Goal: Task Accomplishment & Management: Manage account settings

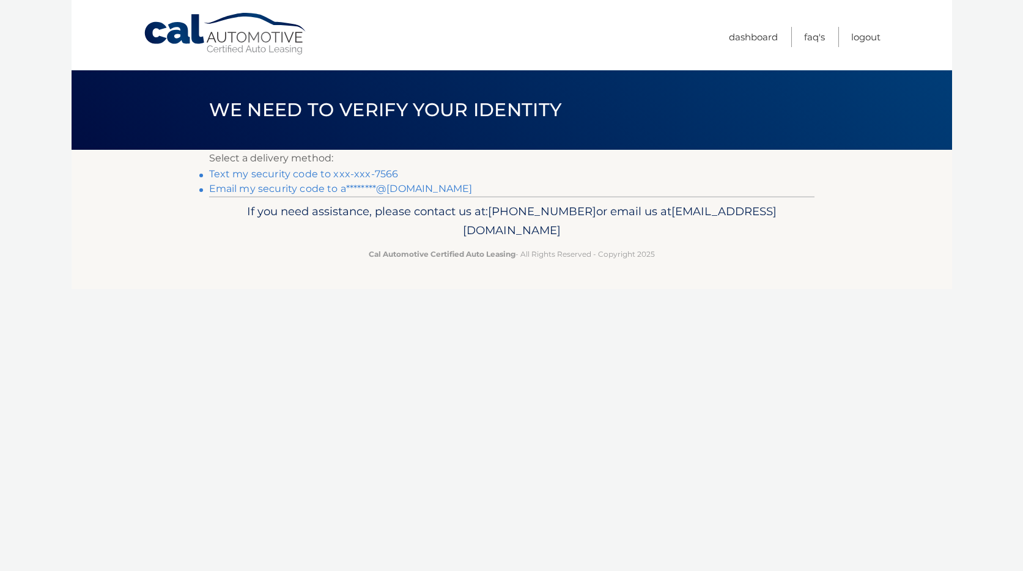
click at [338, 171] on link "Text my security code to xxx-xxx-7566" at bounding box center [304, 174] width 190 height 12
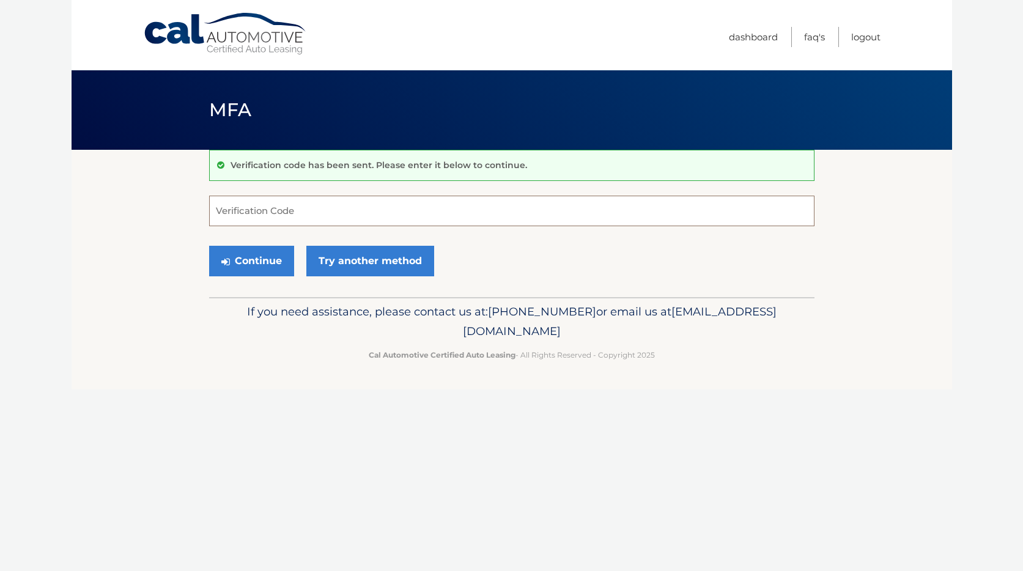
click at [311, 212] on input "Verification Code" at bounding box center [512, 211] width 606 height 31
type input "101934"
click at [264, 263] on button "Continue" at bounding box center [251, 261] width 85 height 31
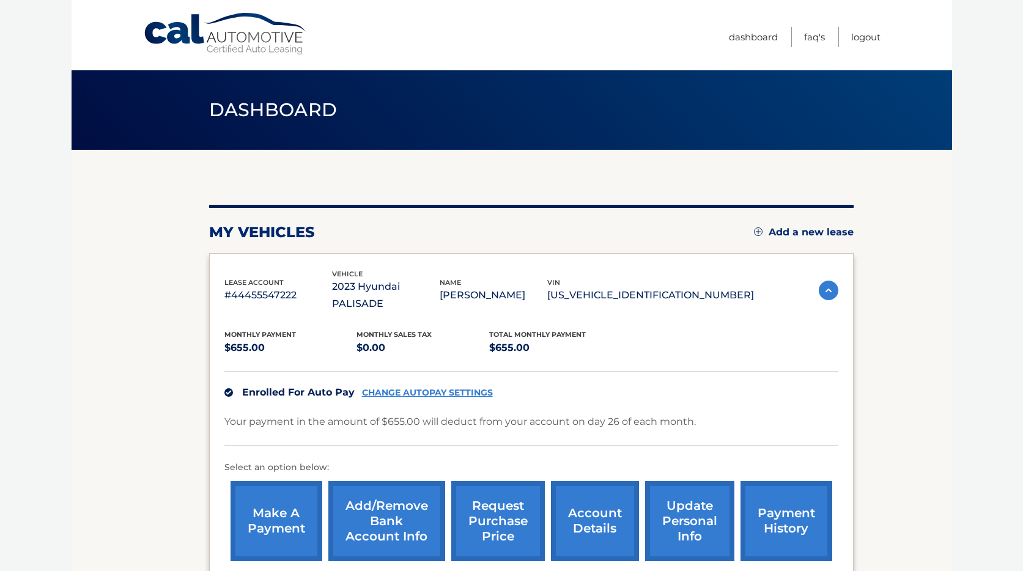
scroll to position [124, 0]
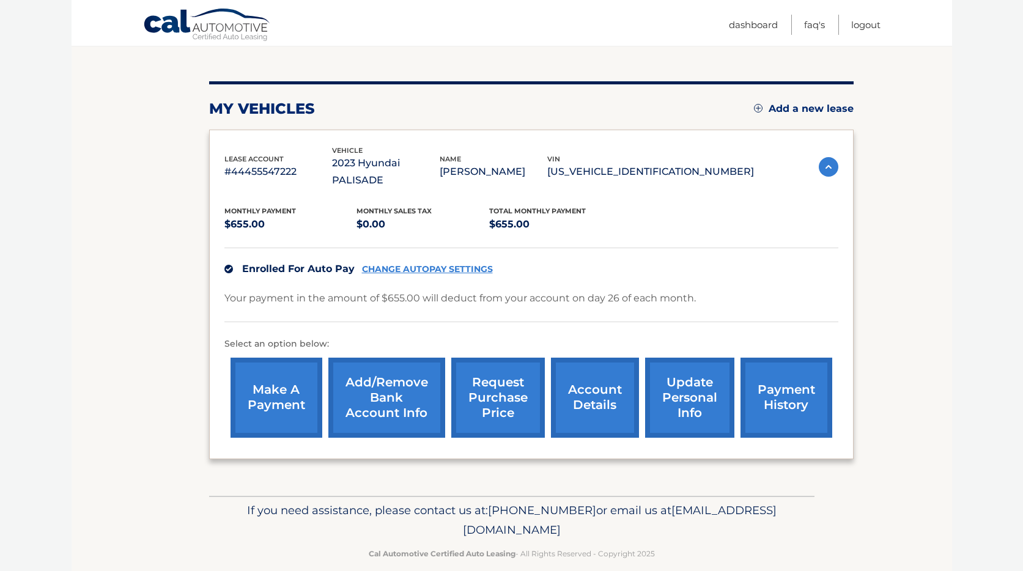
drag, startPoint x: 404, startPoint y: 510, endPoint x: 636, endPoint y: 505, distance: 232.5
click at [636, 505] on p "If you need assistance, please contact us at: 609-807-3200 or email us at Custo…" at bounding box center [512, 520] width 590 height 39
copy span "[EMAIL_ADDRESS][DOMAIN_NAME]"
